Goal: Entertainment & Leisure: Consume media (video, audio)

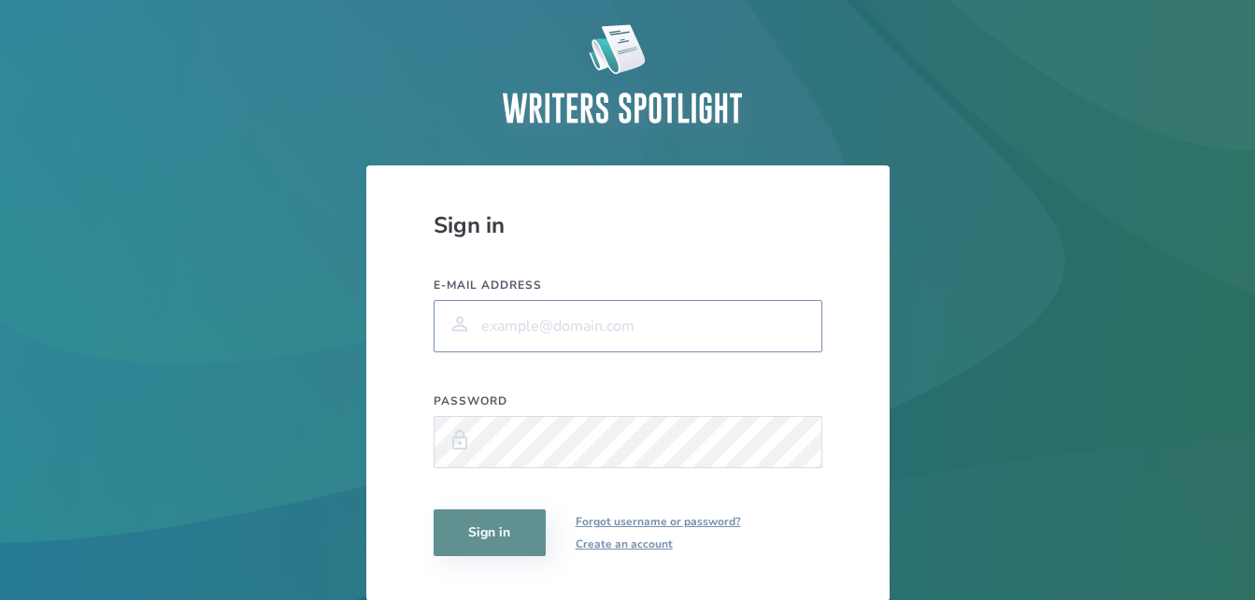
click at [687, 321] on input "E-mail address" at bounding box center [628, 326] width 389 height 52
type input "gary.wang@biola.edu"
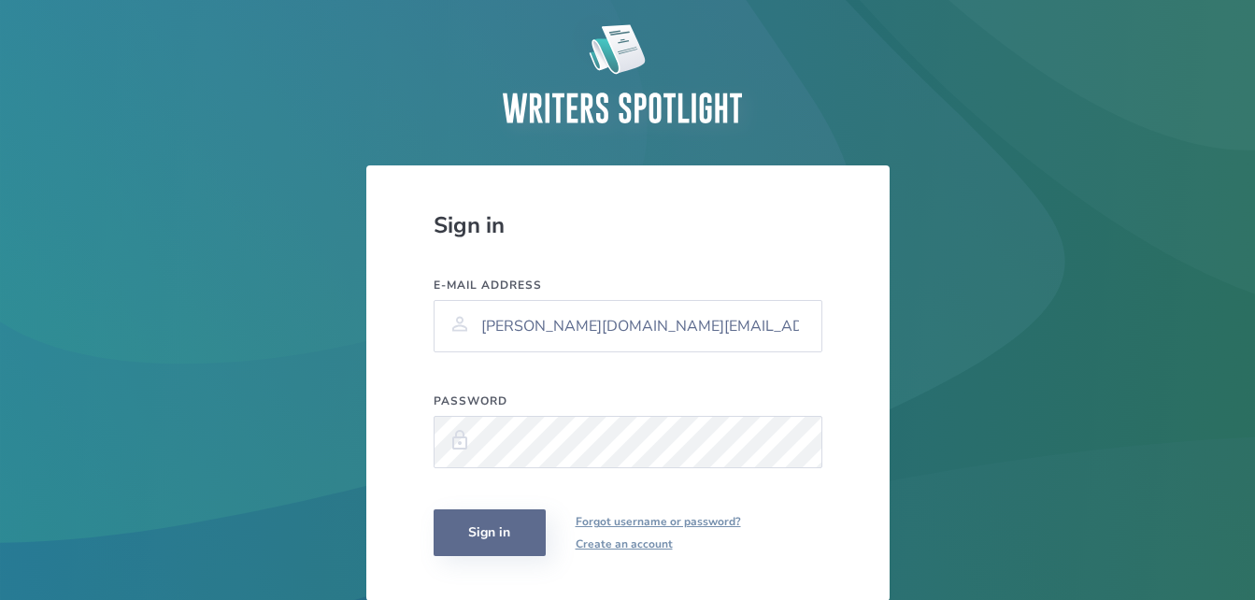
click at [514, 535] on button "Sign in" at bounding box center [490, 532] width 112 height 47
click at [484, 521] on button "Sign in" at bounding box center [490, 532] width 112 height 47
click at [434, 509] on button "Sign in" at bounding box center [490, 532] width 112 height 47
click at [507, 526] on button "Sign in" at bounding box center [490, 532] width 112 height 47
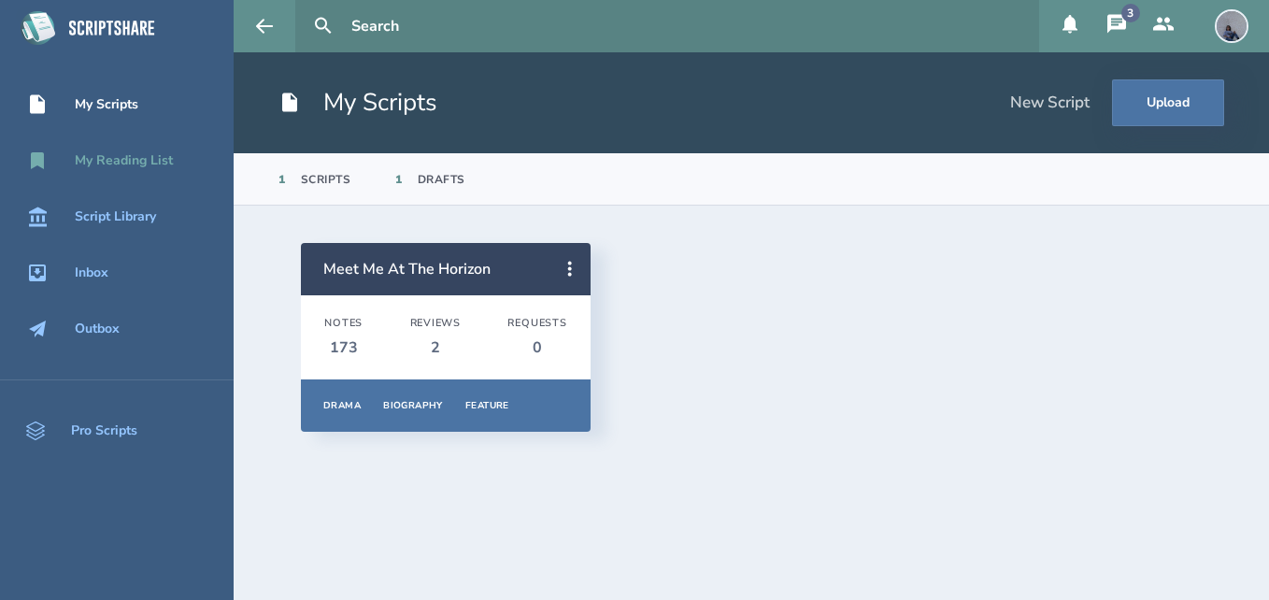
click at [156, 153] on div "My Reading List" at bounding box center [124, 160] width 98 height 15
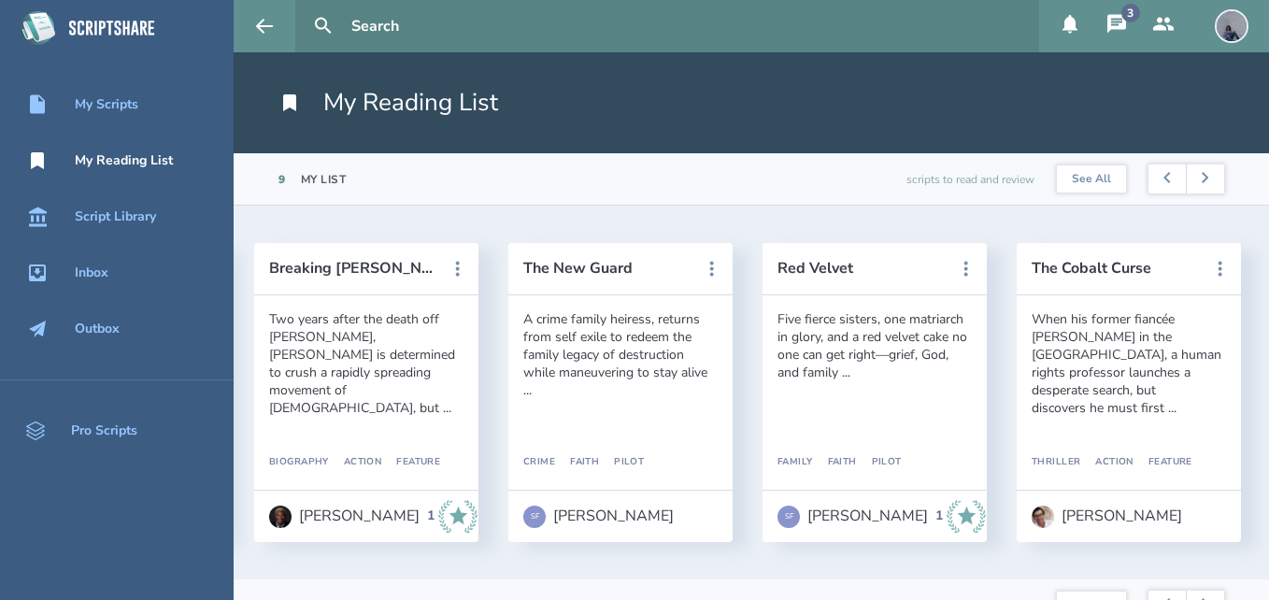
scroll to position [0, 1371]
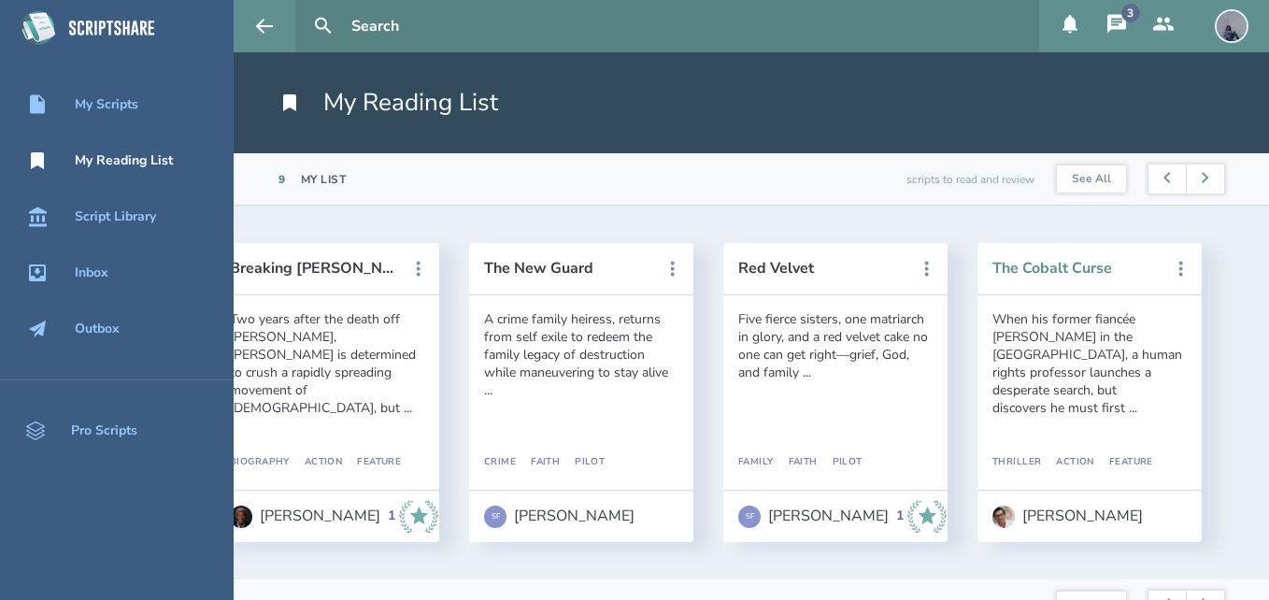
click at [1060, 265] on button "The Cobalt Curse" at bounding box center [1076, 268] width 168 height 17
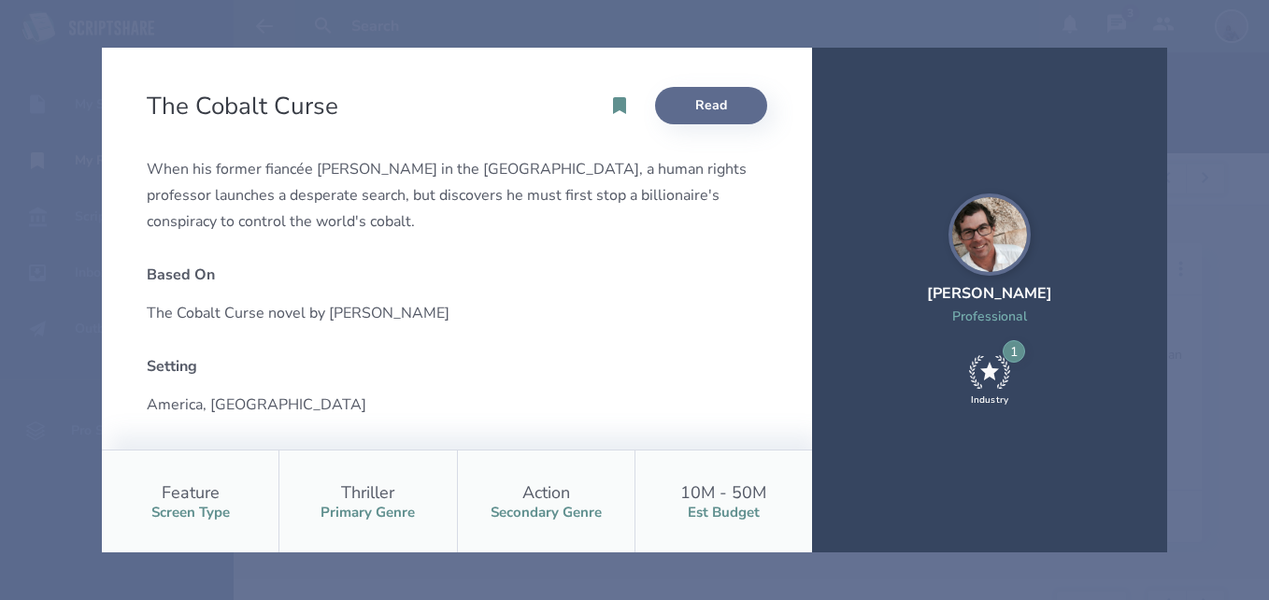
click at [712, 109] on link "Read" at bounding box center [711, 105] width 112 height 37
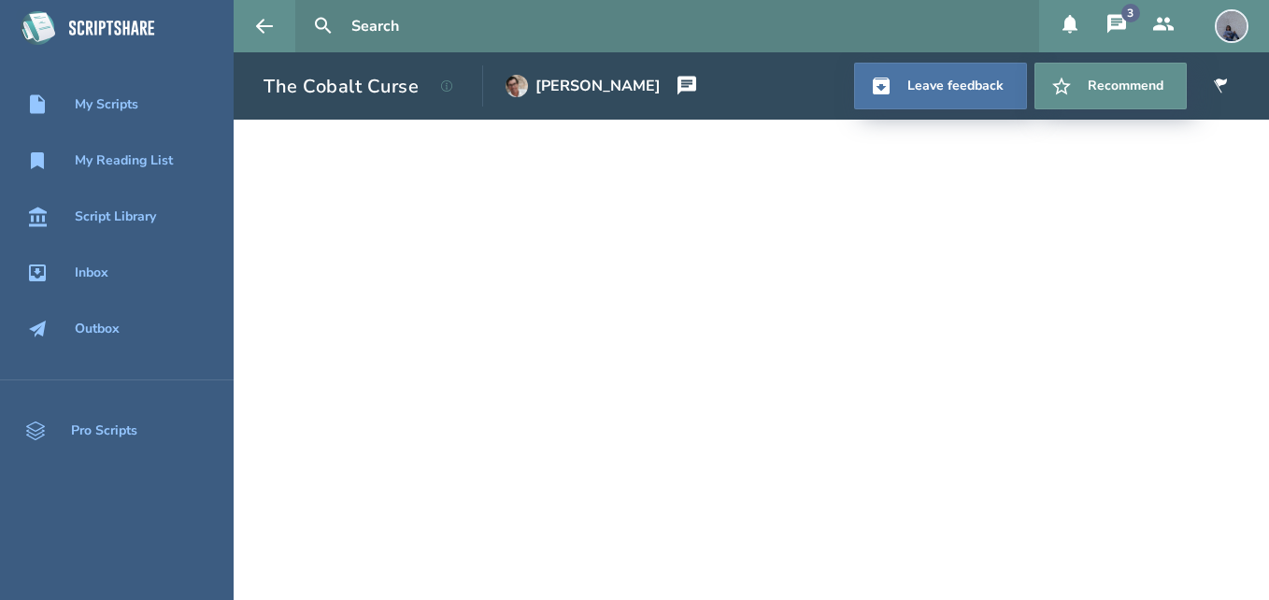
drag, startPoint x: 576, startPoint y: 22, endPoint x: 438, endPoint y: 6, distance: 138.4
click at [438, 6] on input "text" at bounding box center [688, 26] width 688 height 52
click at [268, 32] on icon at bounding box center [264, 26] width 22 height 22
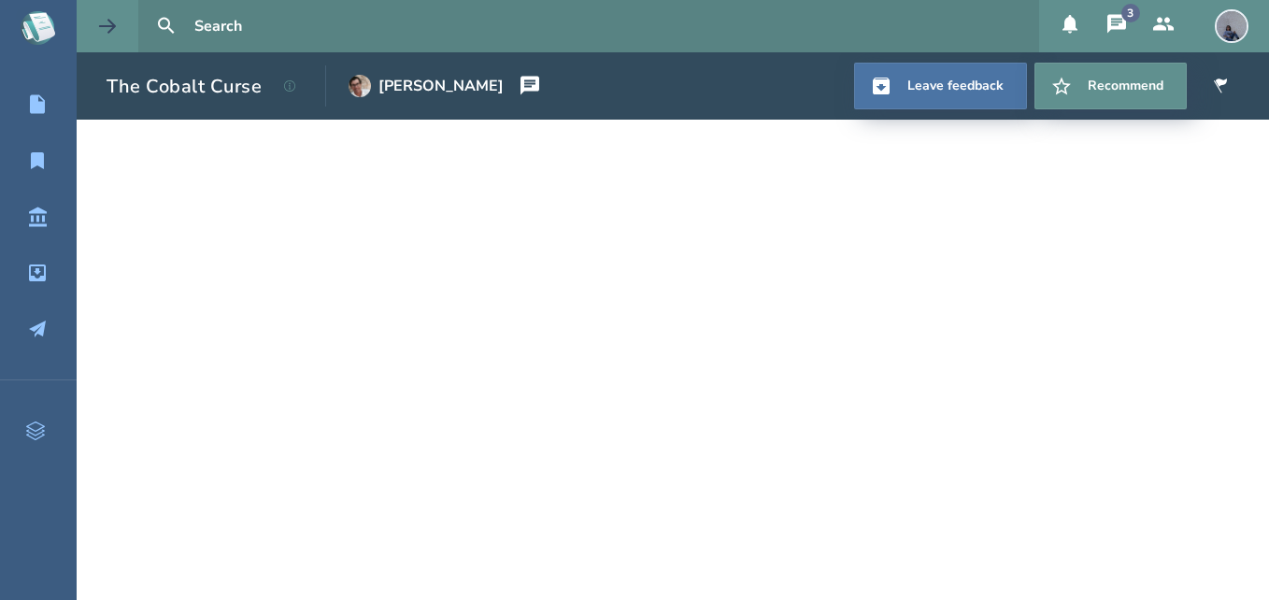
drag, startPoint x: 122, startPoint y: 23, endPoint x: 116, endPoint y: 36, distance: 13.8
click at [116, 36] on button at bounding box center [108, 26] width 62 height 52
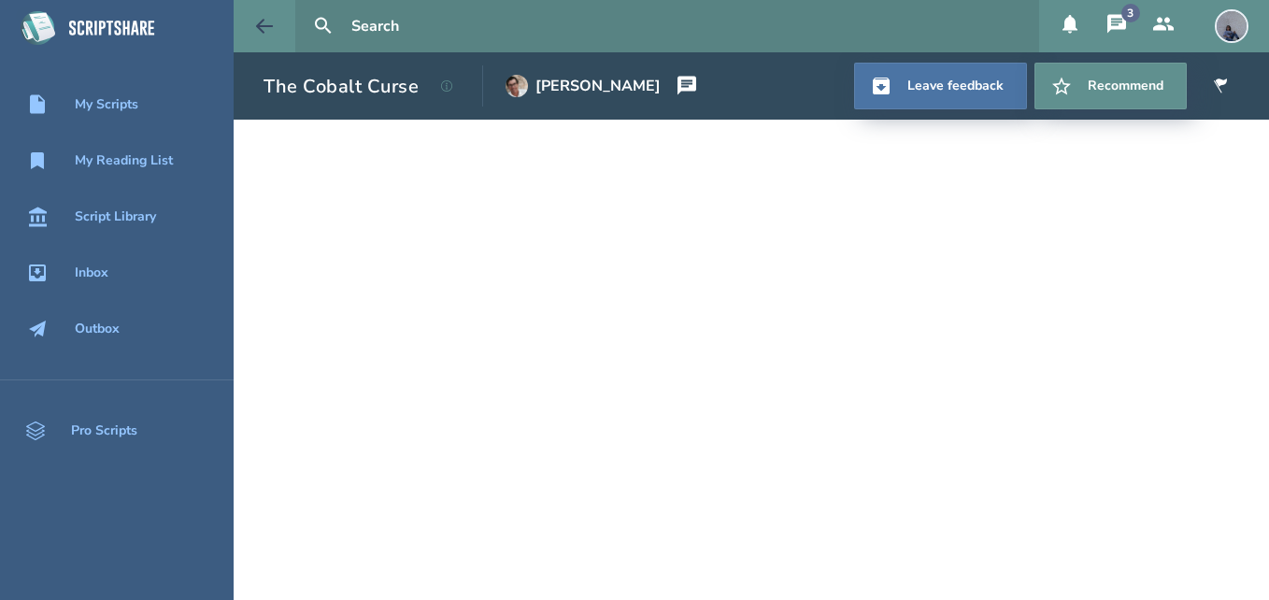
click at [116, 36] on icon at bounding box center [112, 28] width 97 height 52
